Goal: Information Seeking & Learning: Learn about a topic

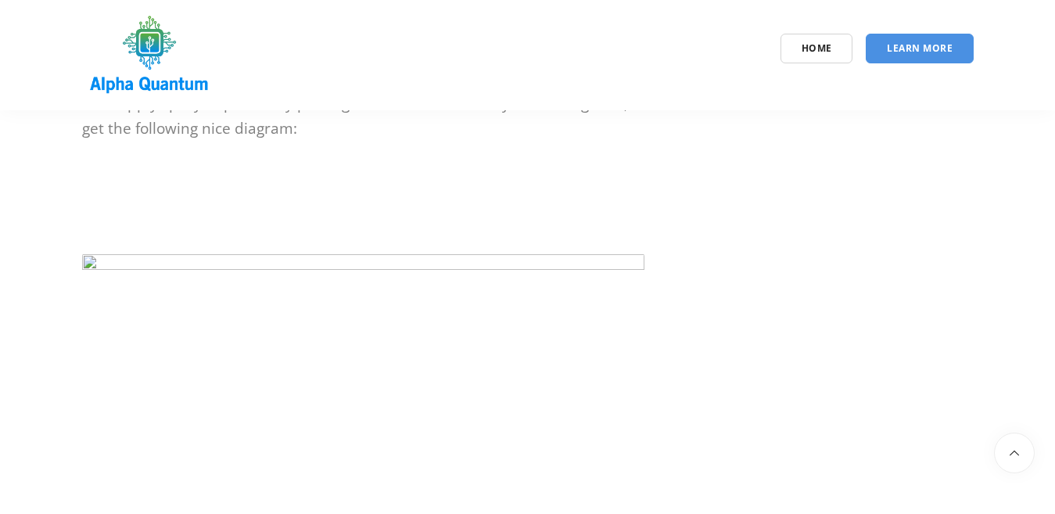
scroll to position [547, 0]
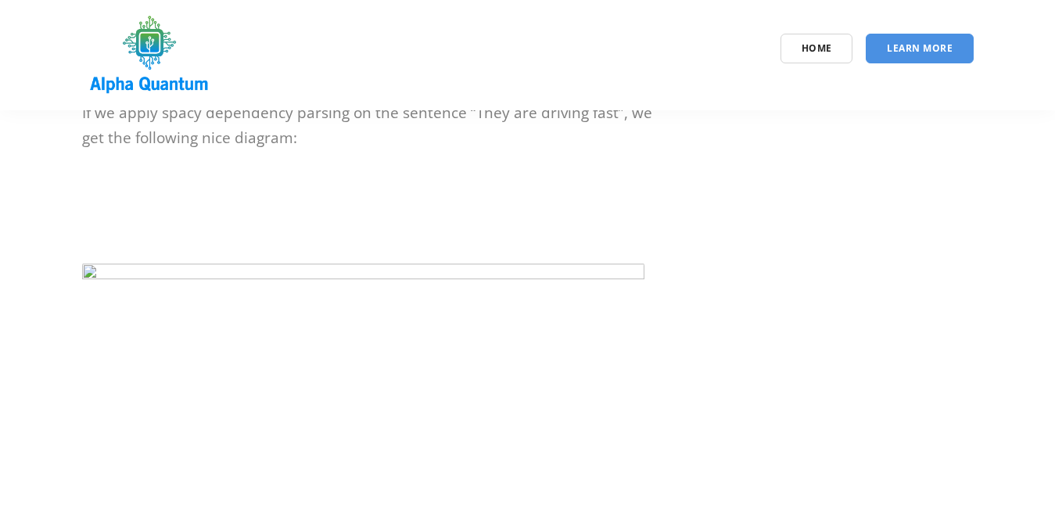
scroll to position [507, 0]
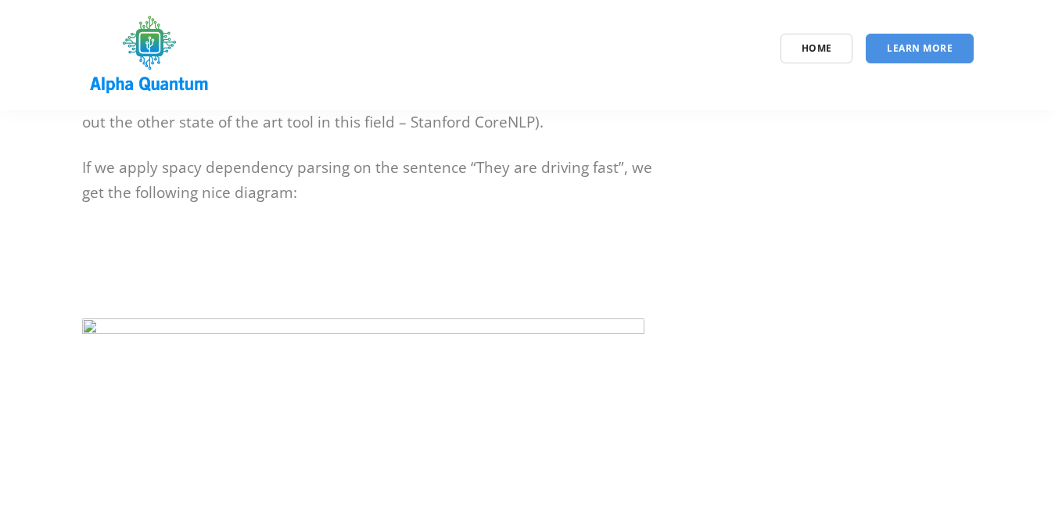
click at [89, 330] on img at bounding box center [363, 442] width 562 height 252
click at [88, 331] on img at bounding box center [363, 442] width 562 height 252
